Goal: Transaction & Acquisition: Purchase product/service

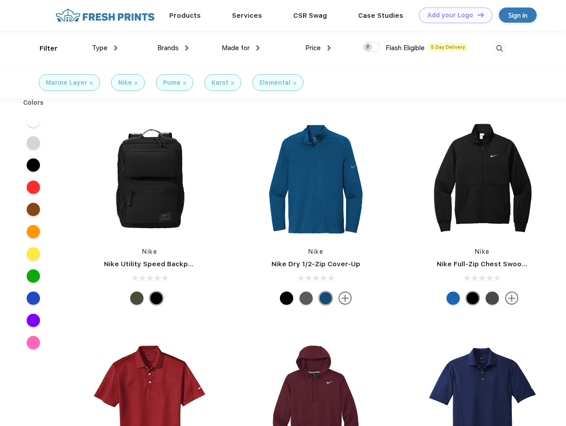
scroll to position [0, 0]
click at [452, 15] on link "Add your Logo Design Tool" at bounding box center [455, 16] width 73 height 16
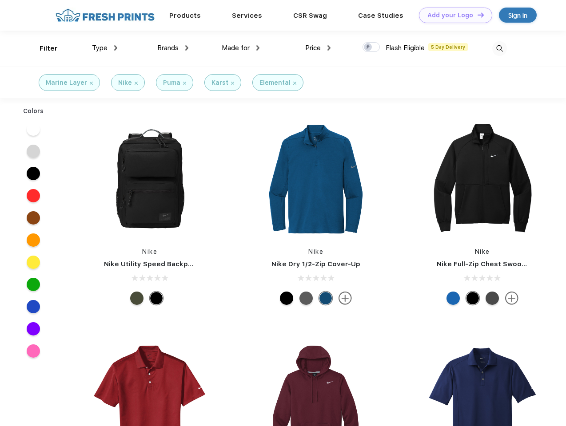
click at [0, 0] on div "Design Tool" at bounding box center [0, 0] width 0 height 0
click at [476, 15] on link "Add your Logo Design Tool" at bounding box center [455, 16] width 73 height 16
click at [43, 48] on div "Filter" at bounding box center [49, 49] width 18 height 10
click at [105, 48] on span "Type" at bounding box center [100, 48] width 16 height 8
click at [173, 48] on span "Brands" at bounding box center [167, 48] width 21 height 8
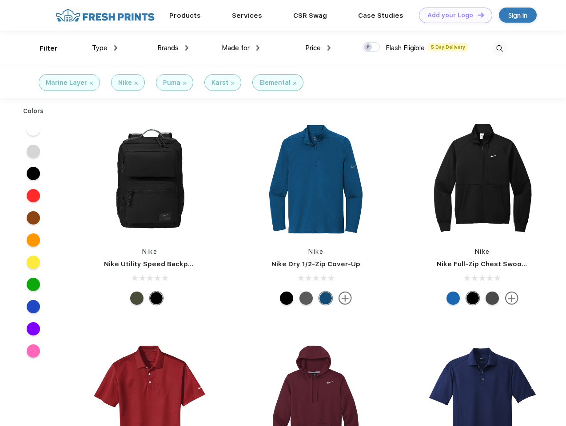
click at [241, 48] on span "Made for" at bounding box center [236, 48] width 28 height 8
click at [318, 48] on span "Price" at bounding box center [313, 48] width 16 height 8
click at [371, 48] on div at bounding box center [370, 47] width 17 height 10
click at [368, 48] on input "checkbox" at bounding box center [365, 45] width 6 height 6
click at [499, 48] on img at bounding box center [499, 48] width 15 height 15
